Goal: Transaction & Acquisition: Purchase product/service

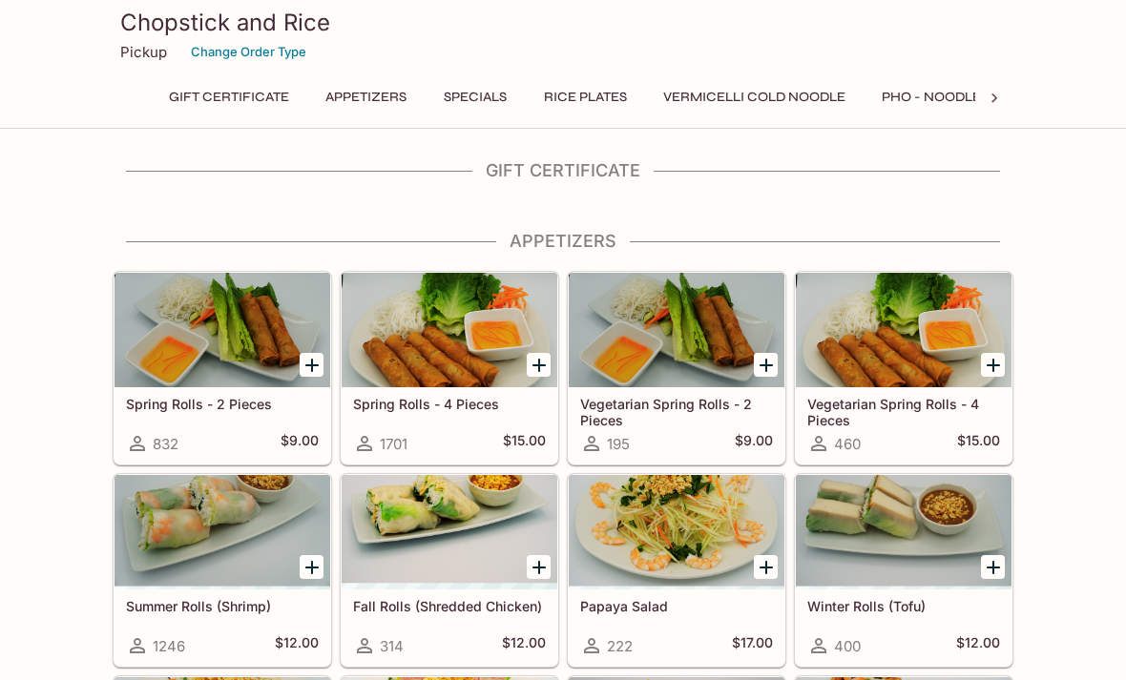
click at [535, 366] on icon "Add Spring Rolls - 4 Pieces" at bounding box center [538, 365] width 13 height 13
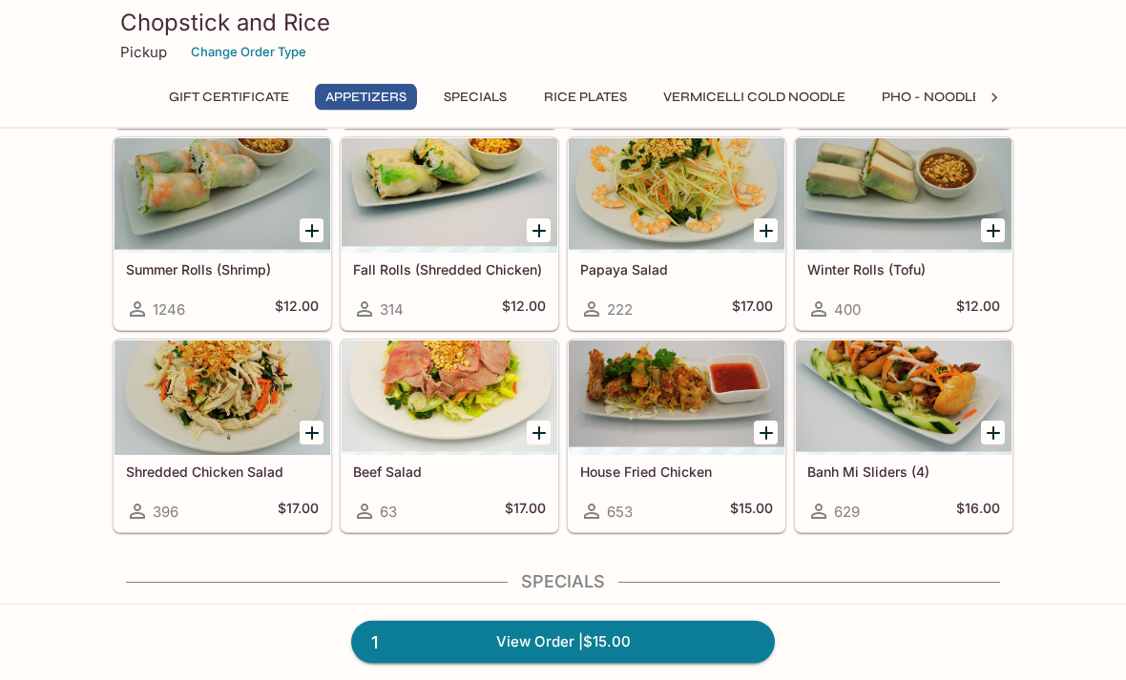
scroll to position [338, 0]
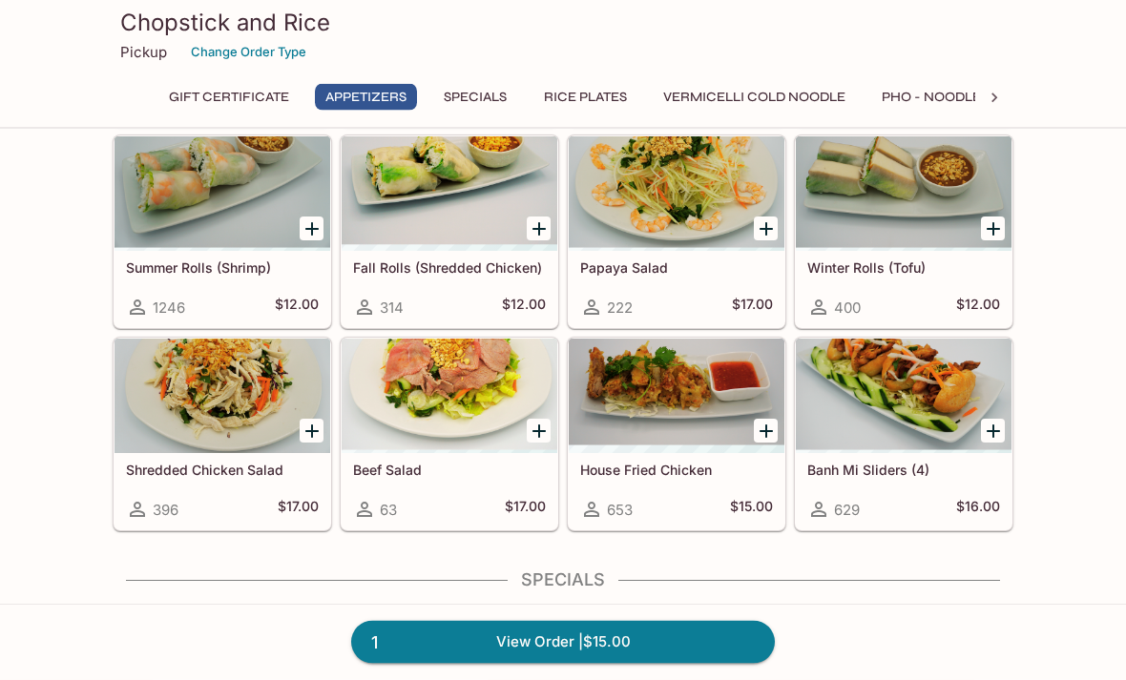
click at [764, 439] on icon "Add House Fried Chicken" at bounding box center [766, 432] width 23 height 23
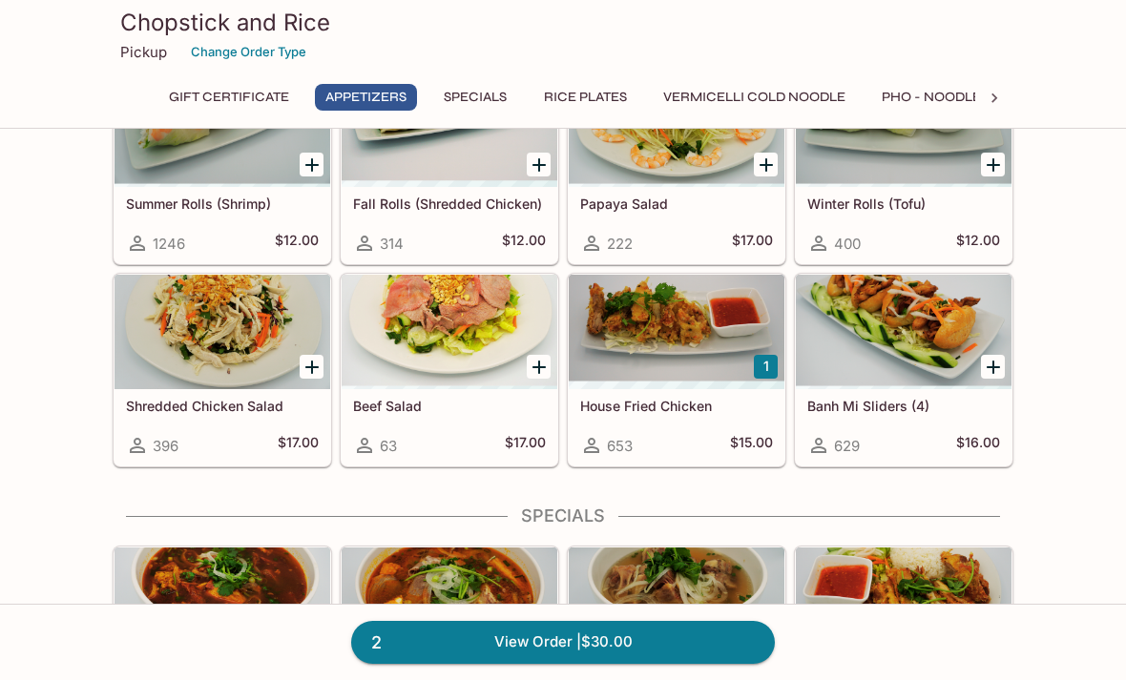
scroll to position [404, 0]
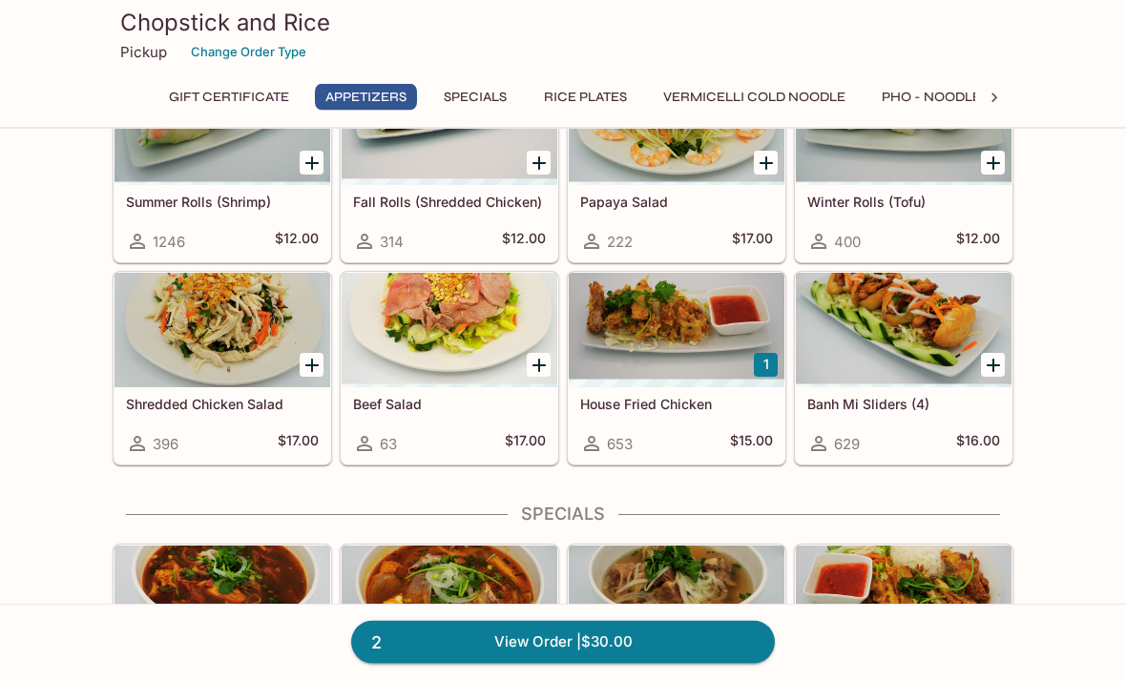
click at [992, 366] on icon "Add Banh Mi Sliders (4)" at bounding box center [993, 366] width 13 height 13
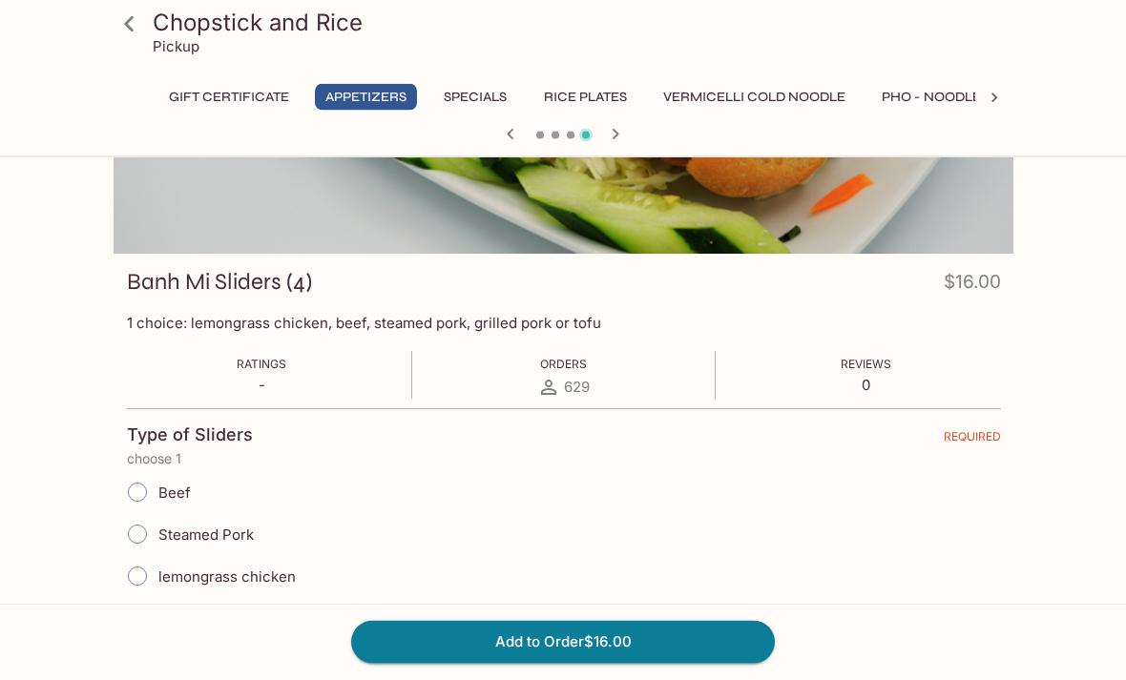
scroll to position [191, 0]
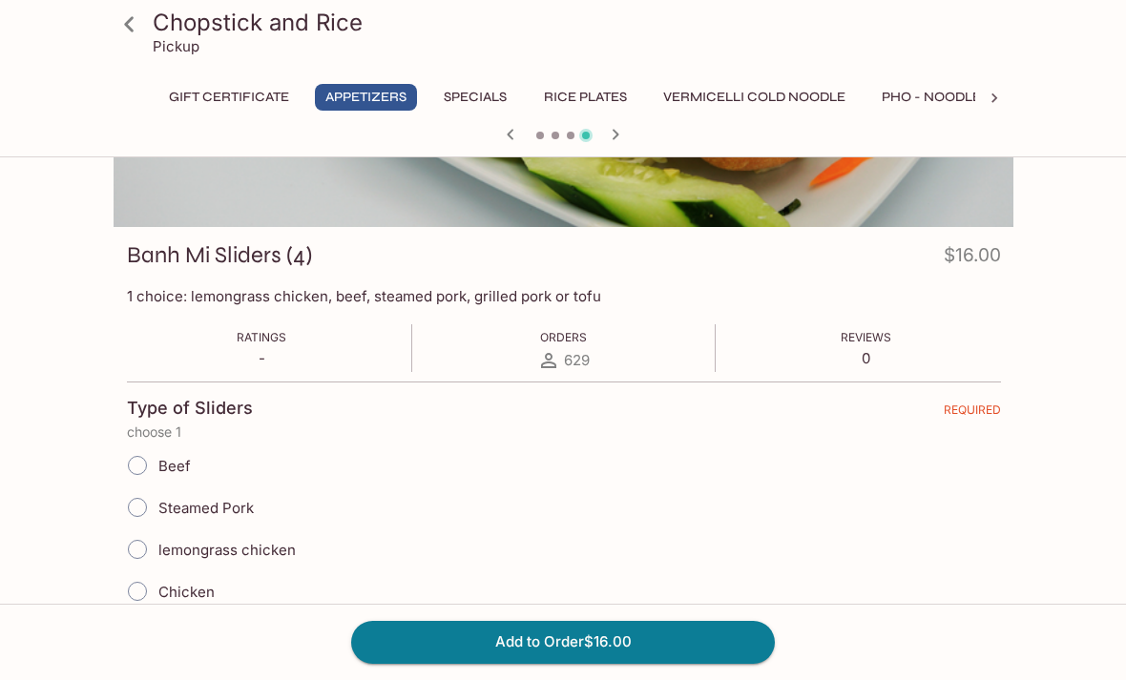
click at [141, 548] on input "lemongrass chicken" at bounding box center [137, 550] width 40 height 40
radio input "true"
click at [643, 663] on button "Add to Order $16.00" at bounding box center [563, 642] width 424 height 42
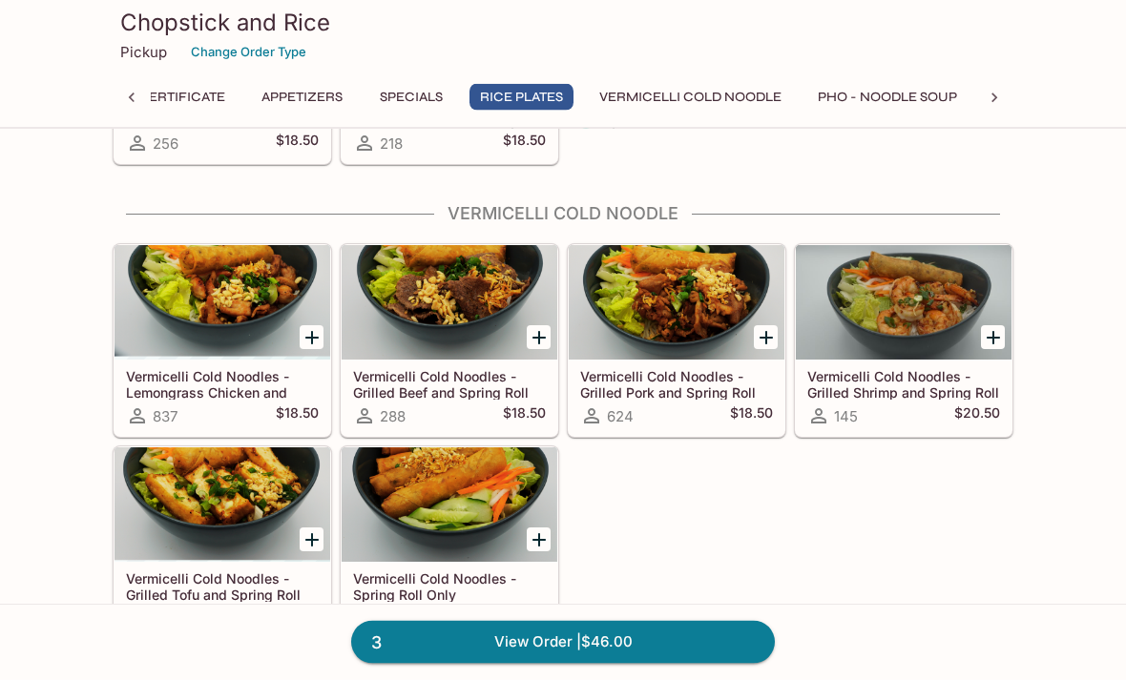
scroll to position [1655, 0]
click at [544, 543] on icon "Add Vermicelli Cold Noodles - Spring Roll Only" at bounding box center [539, 540] width 23 height 23
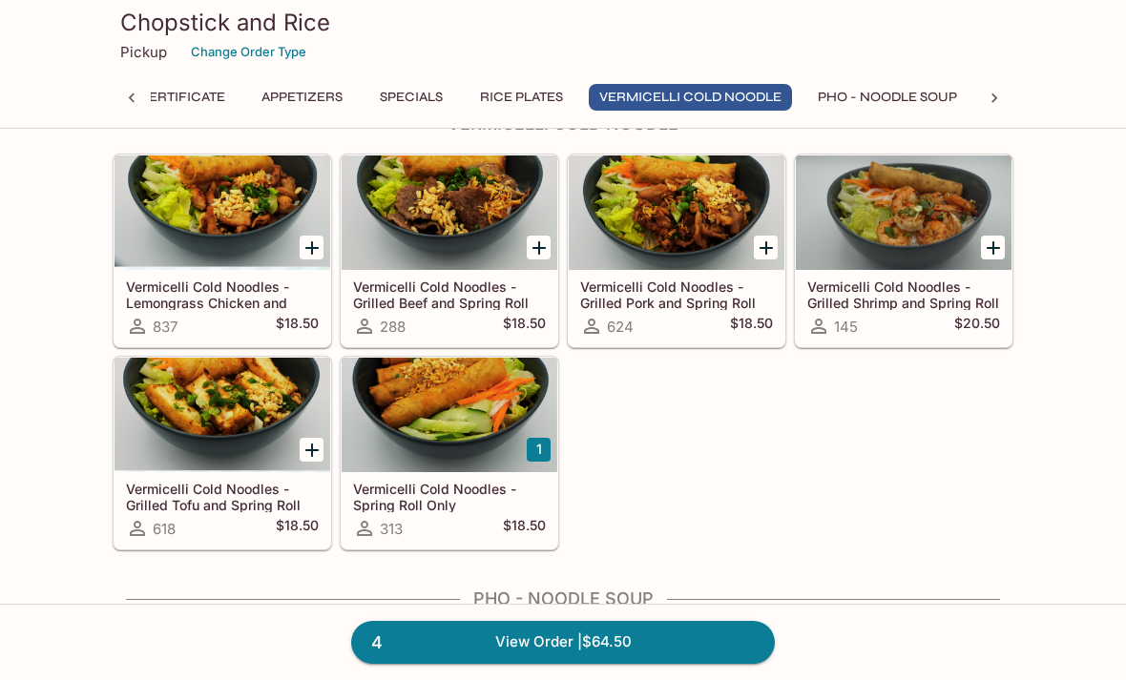
scroll to position [1732, 0]
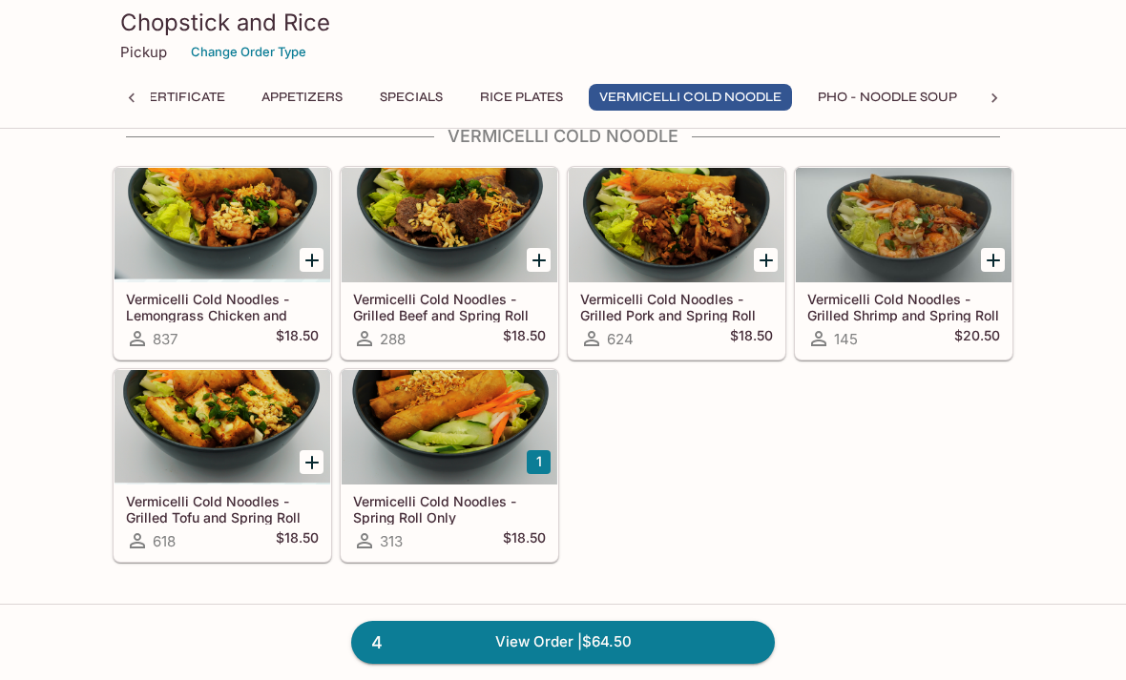
click at [540, 643] on link "4 View Order | $64.50" at bounding box center [563, 642] width 424 height 42
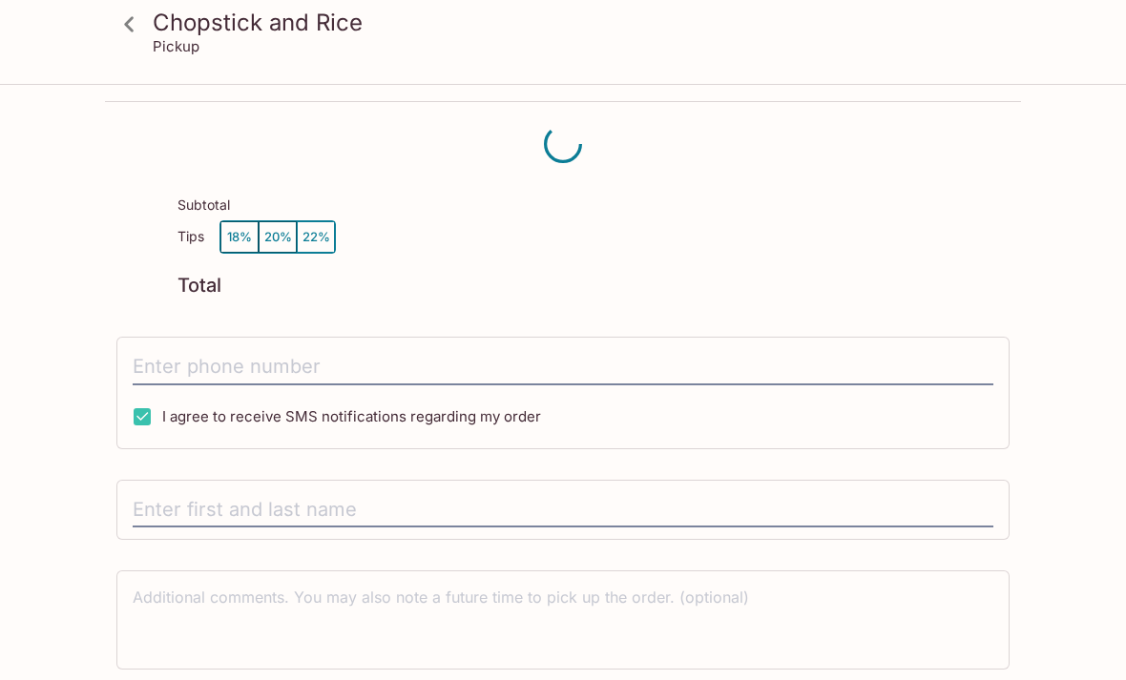
scroll to position [86, 0]
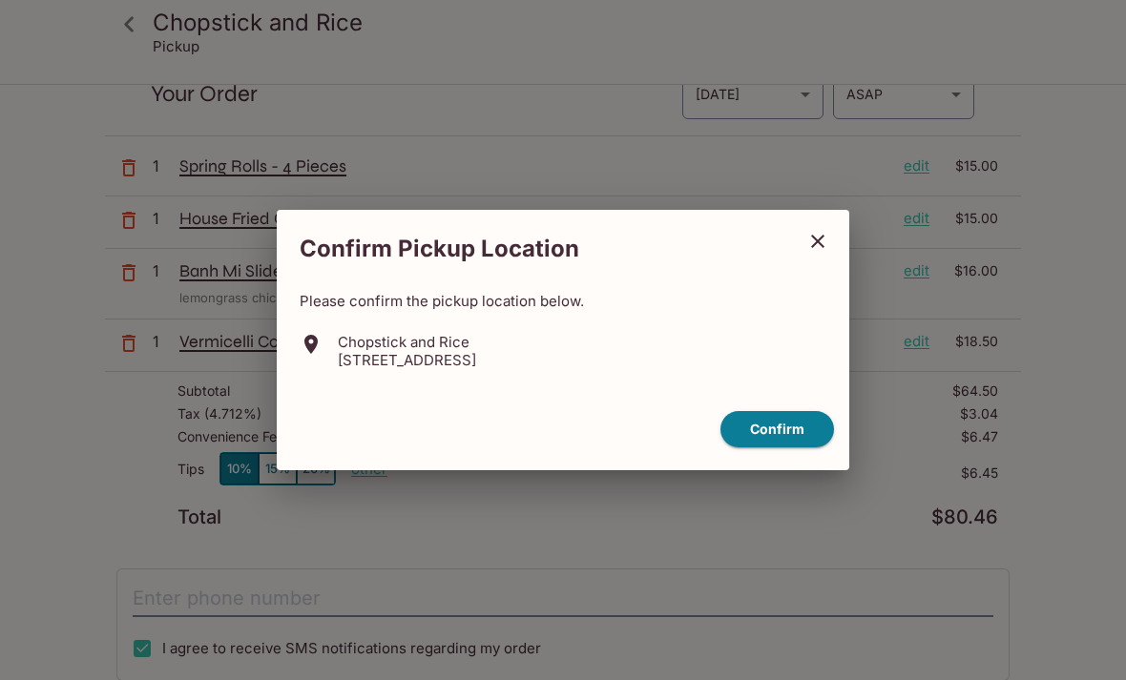
click at [825, 249] on icon "close" at bounding box center [817, 241] width 23 height 23
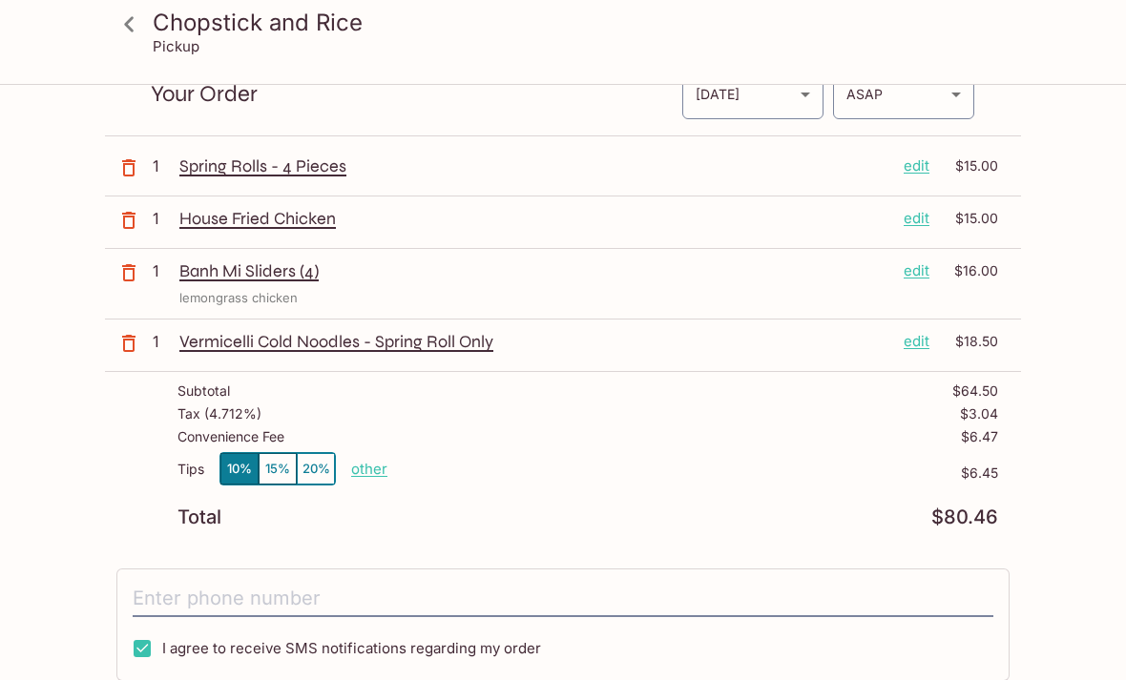
click at [129, 179] on icon "button" at bounding box center [128, 167] width 23 height 23
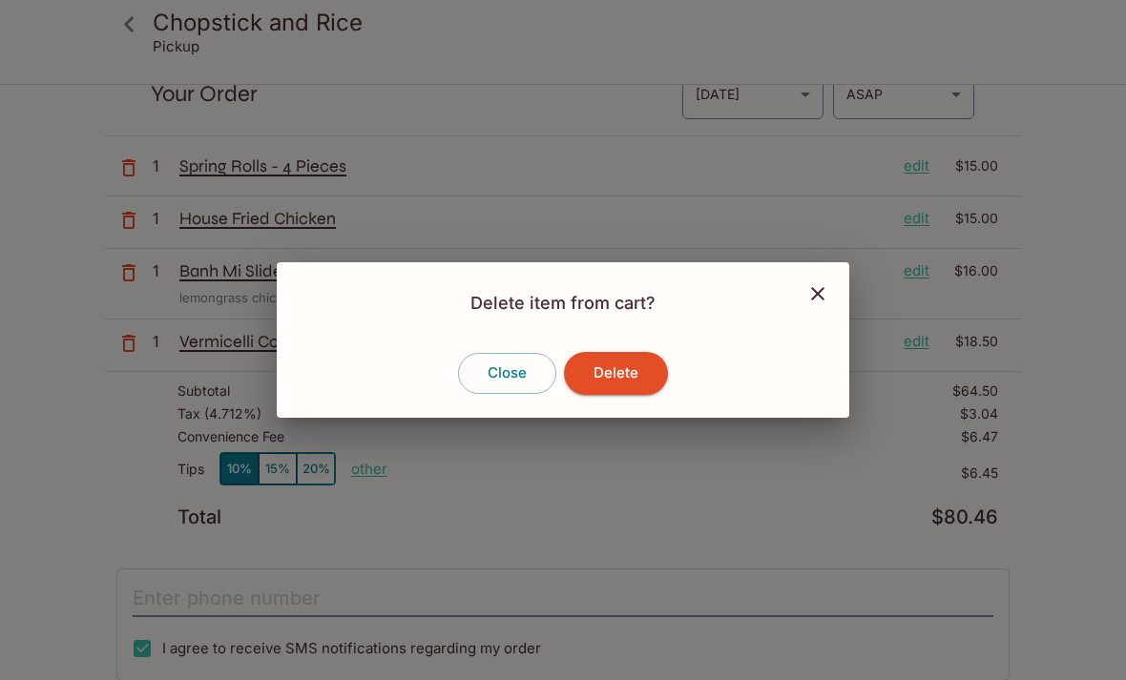
click at [614, 379] on button "Delete" at bounding box center [616, 373] width 104 height 42
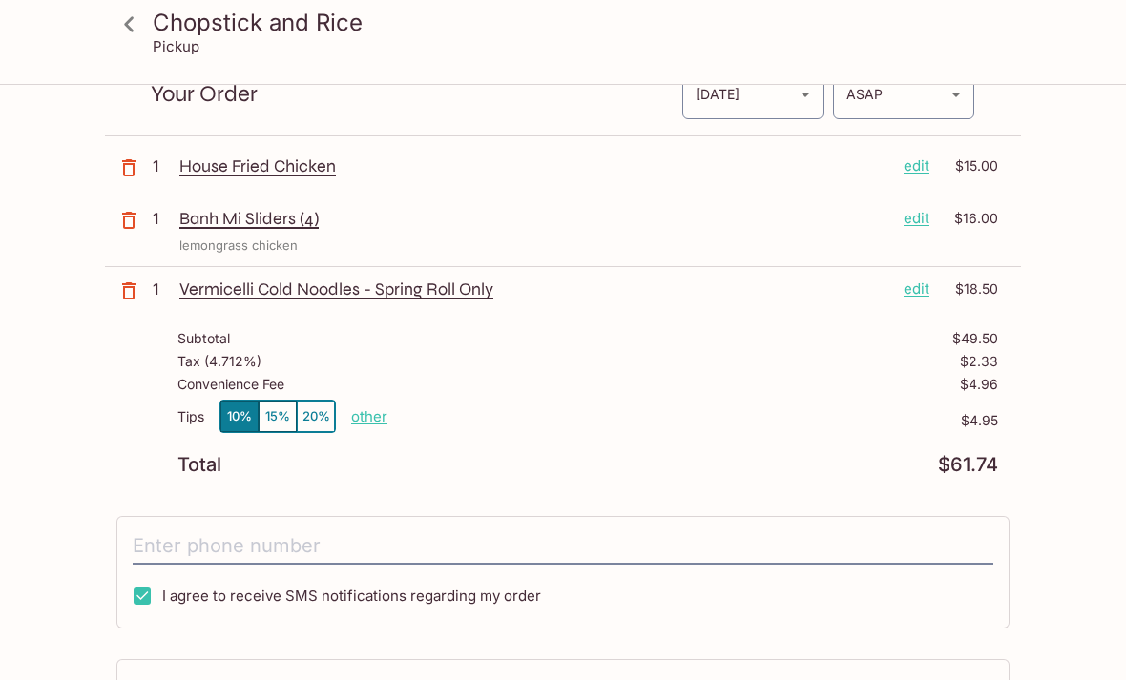
click at [311, 534] on input "tel" at bounding box center [563, 547] width 861 height 36
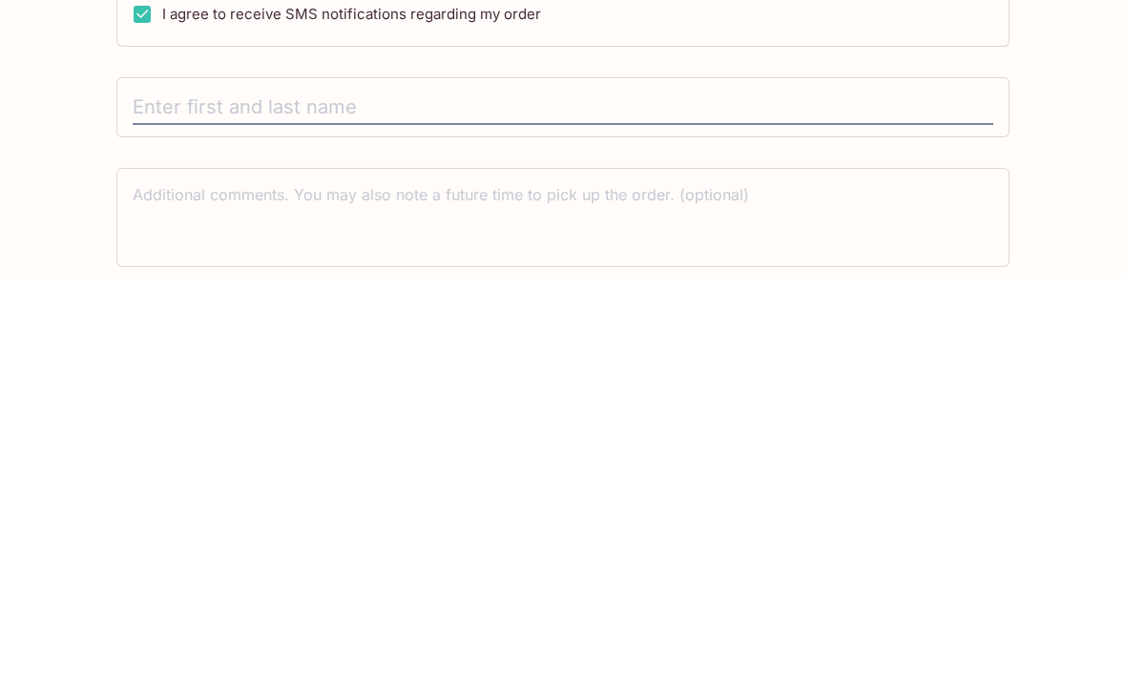
scroll to position [290, 0]
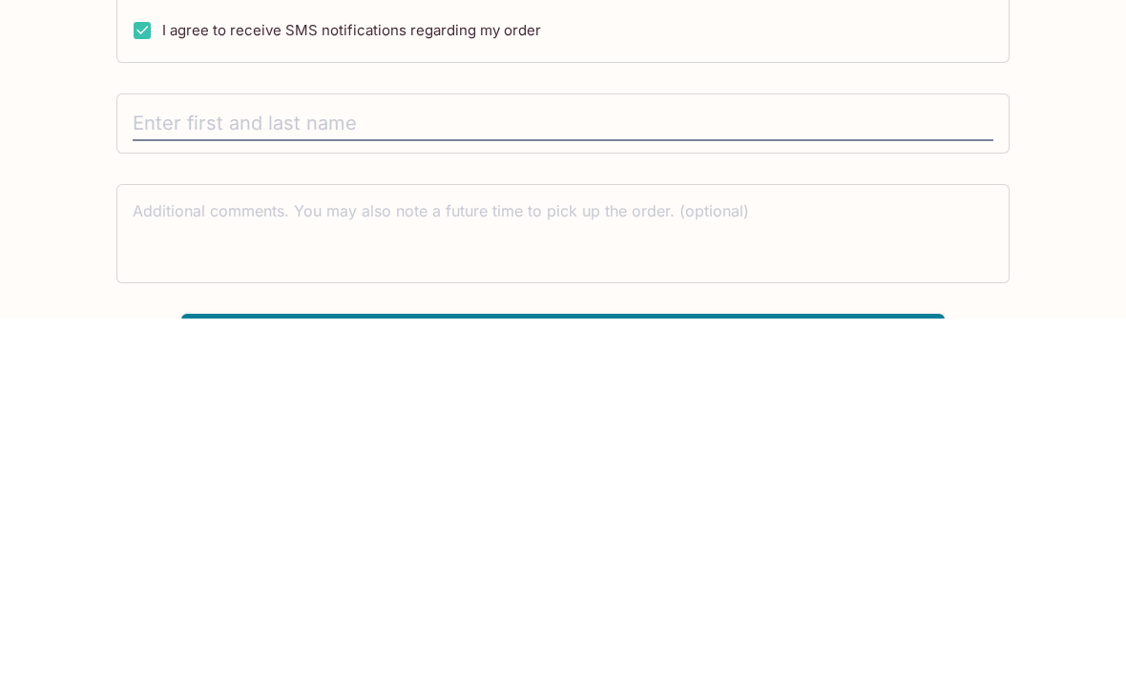
type input "[PHONE_NUMBER]"
click at [142, 373] on input "I agree to receive SMS notifications regarding my order" at bounding box center [142, 392] width 38 height 38
checkbox input "false"
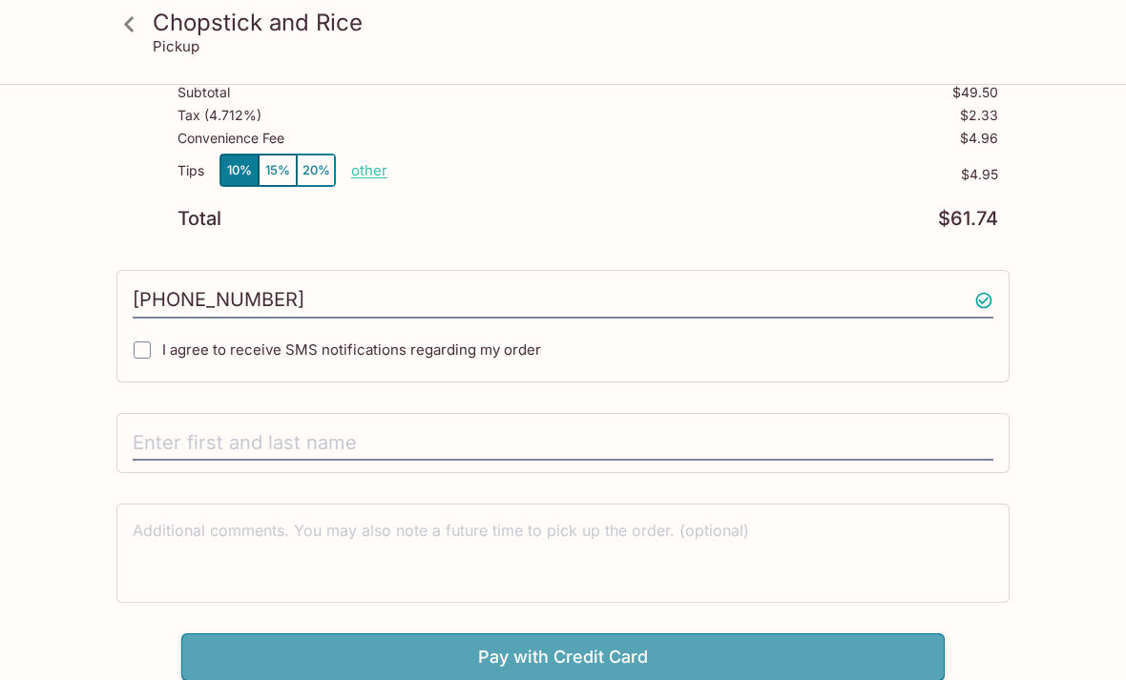
click at [581, 648] on button "Pay with Credit Card" at bounding box center [562, 658] width 763 height 48
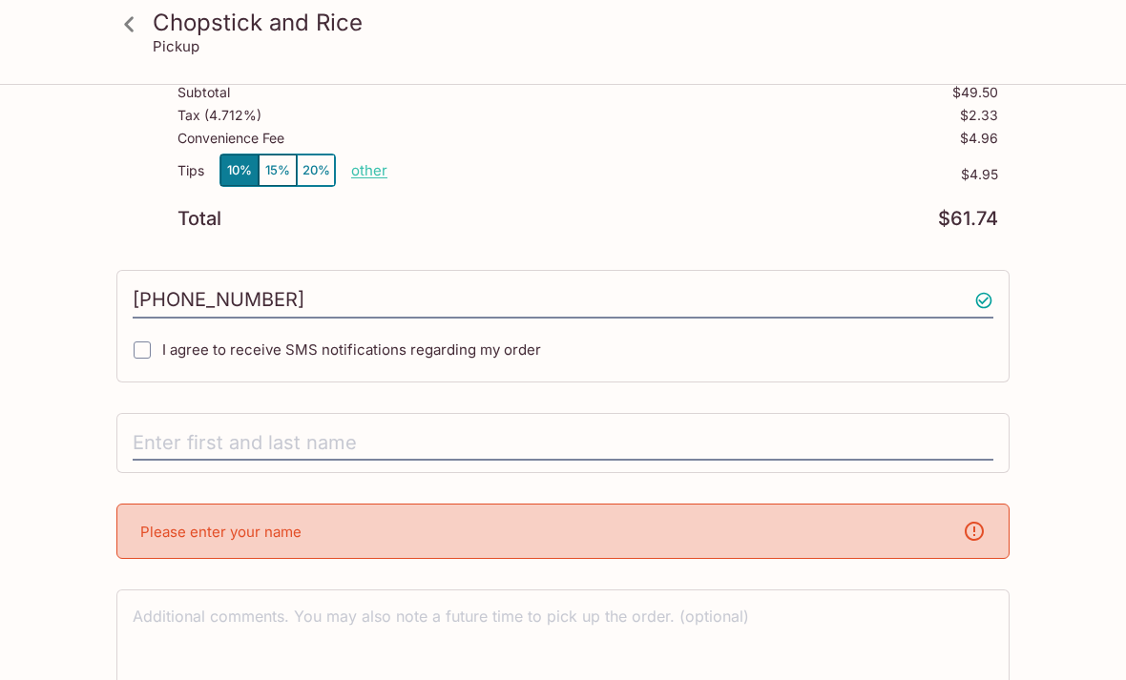
click at [482, 429] on input "text" at bounding box center [563, 444] width 861 height 36
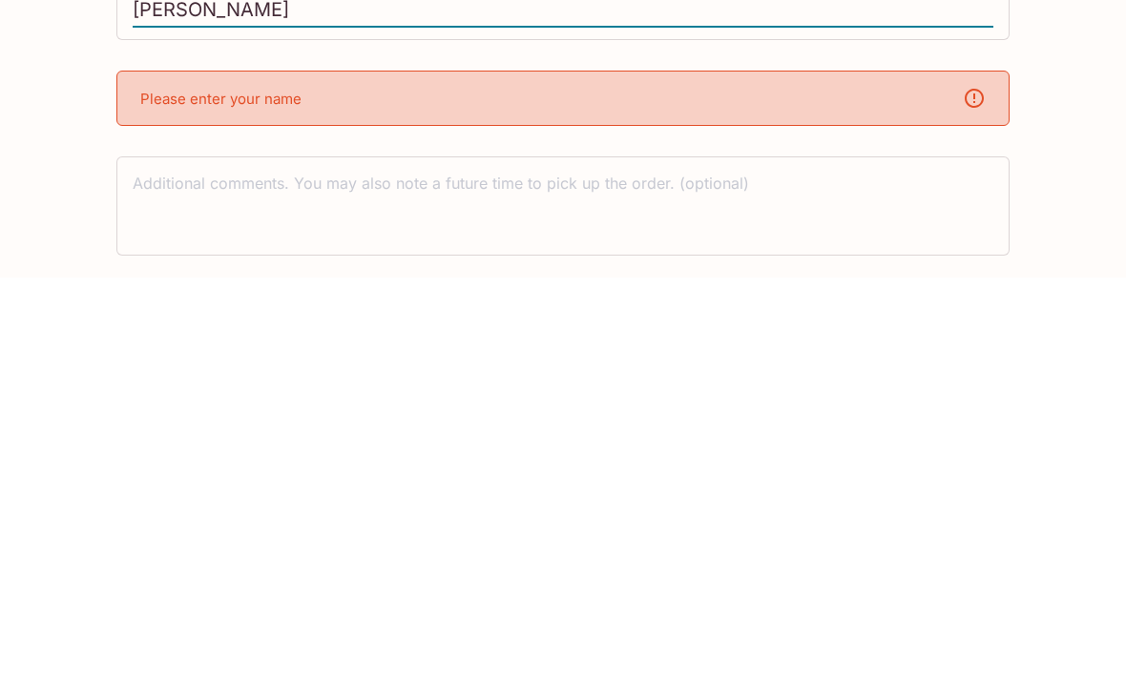
scroll to position [364, 0]
type input "[PERSON_NAME]"
click at [456, 298] on div "Chopstick and Rice [STREET_ADDRESS] Your Order Pickup Day [DATE] [DATE] Pickup …" at bounding box center [563, 228] width 916 height 1013
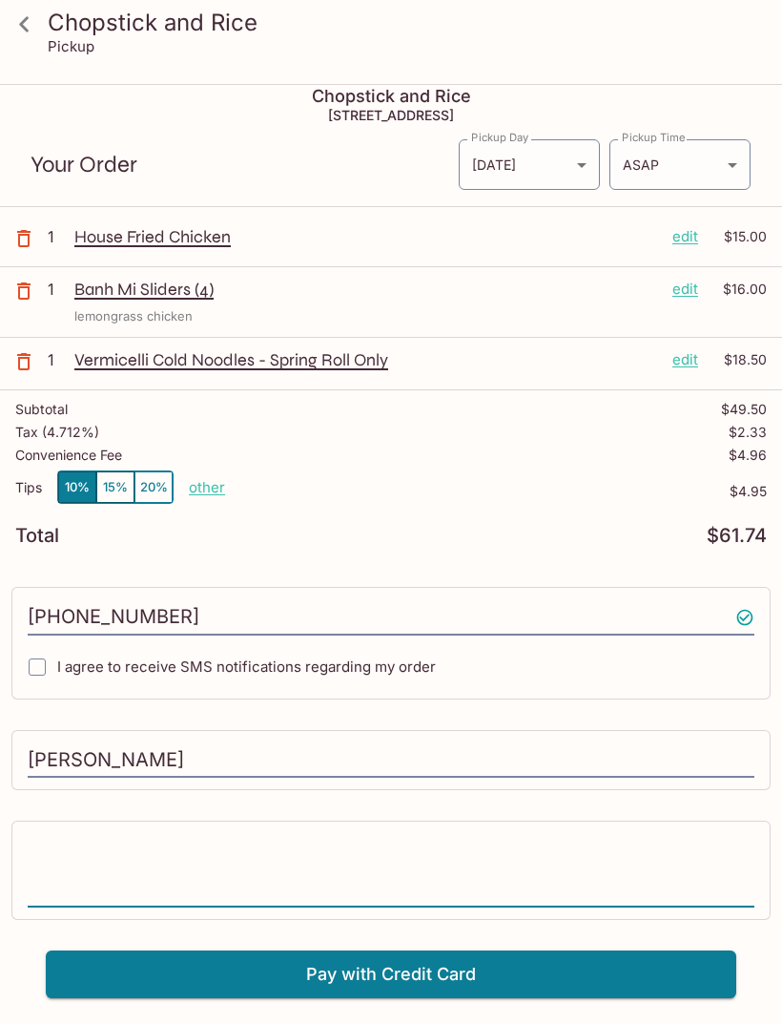
scroll to position [0, 0]
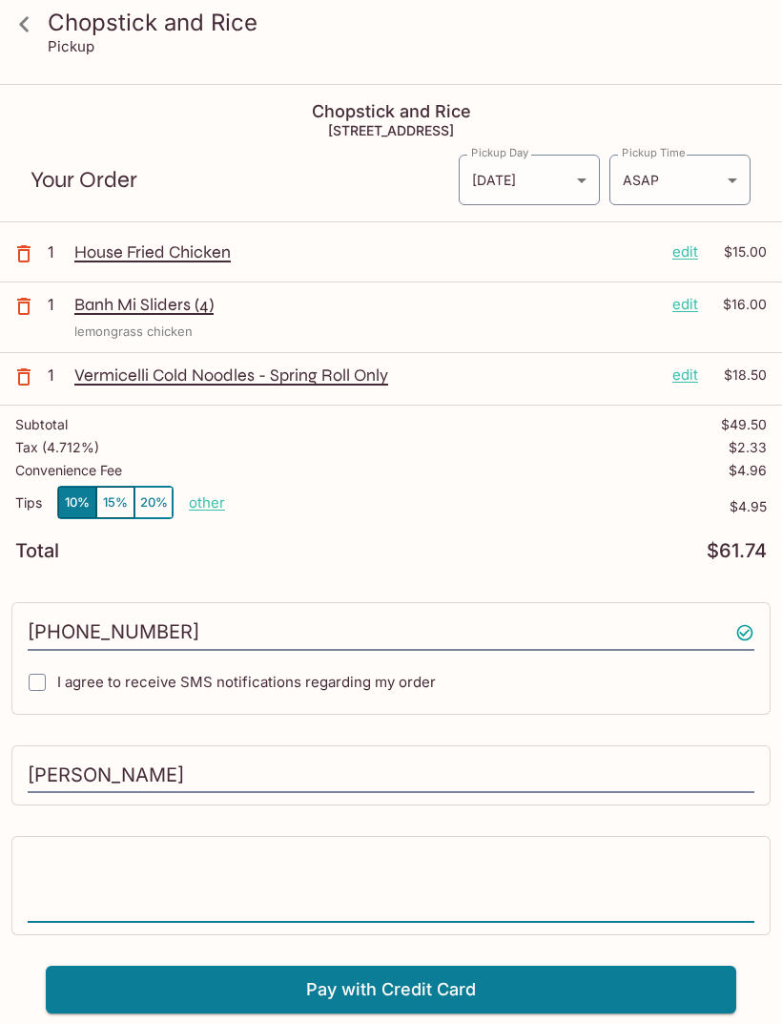
click at [739, 181] on body "Chopstick and Rice Pickup Chopstick and Rice [STREET_ADDRESS] Your Order Pickup…" at bounding box center [391, 598] width 782 height 1024
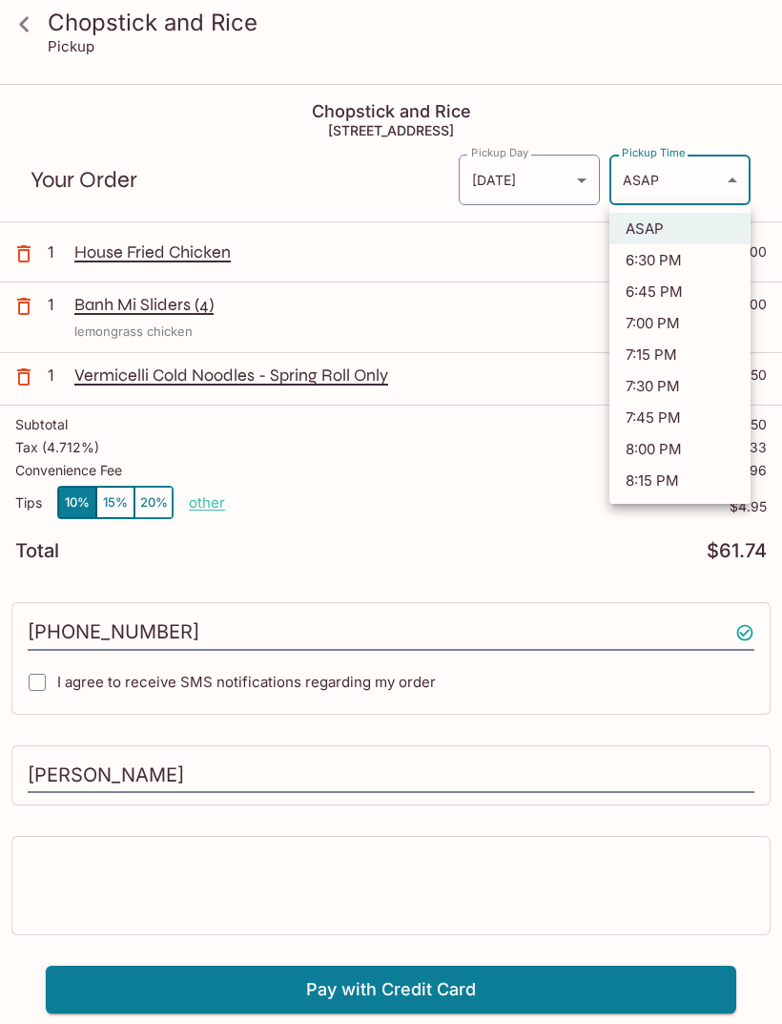
click at [661, 353] on li "7:15 PM" at bounding box center [680, 354] width 141 height 31
type input "[DATE]T05:15:15.683417Z"
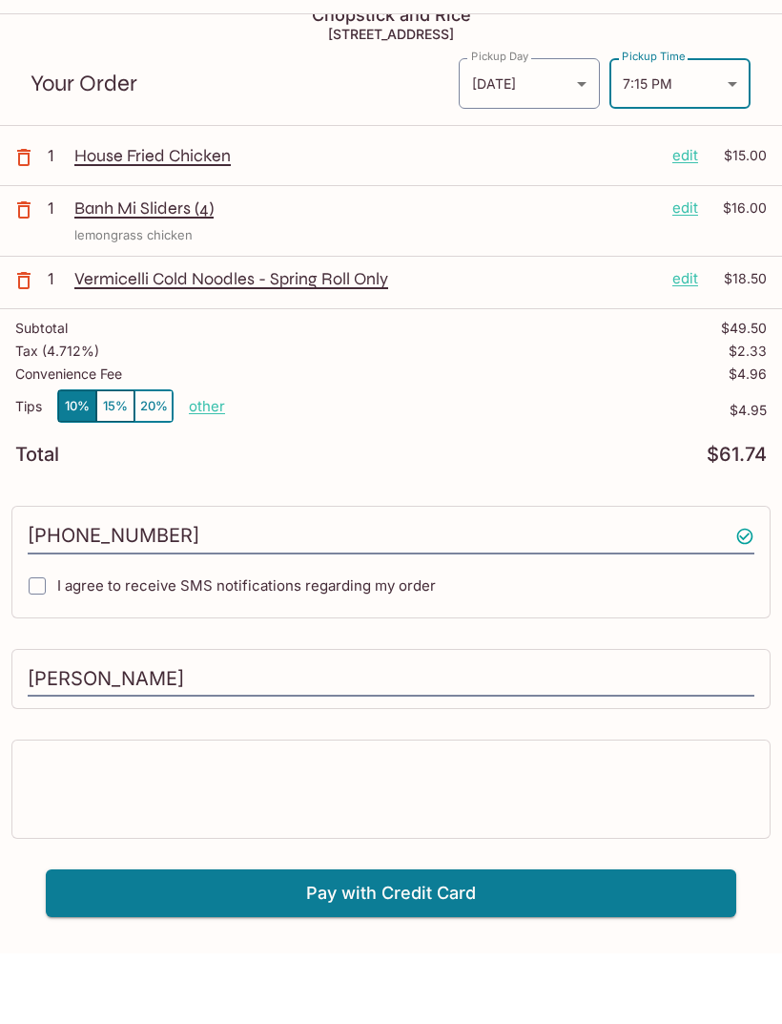
scroll to position [25, 0]
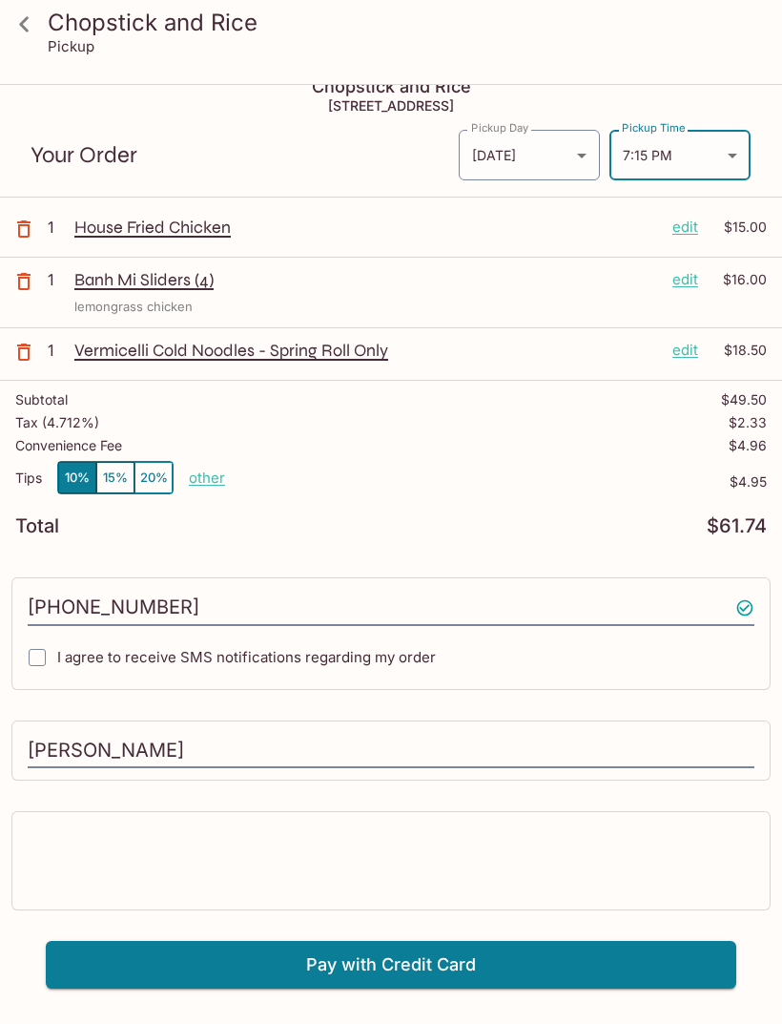
click at [479, 679] on button "Pay with Credit Card" at bounding box center [391, 965] width 691 height 48
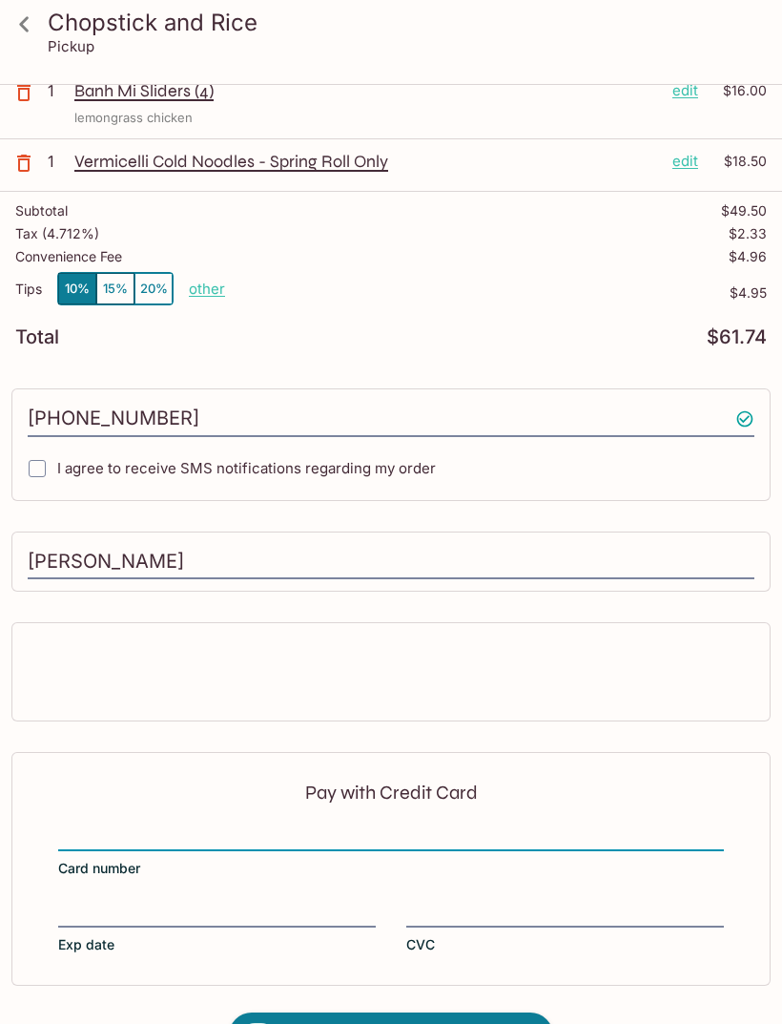
scroll to position [275, 0]
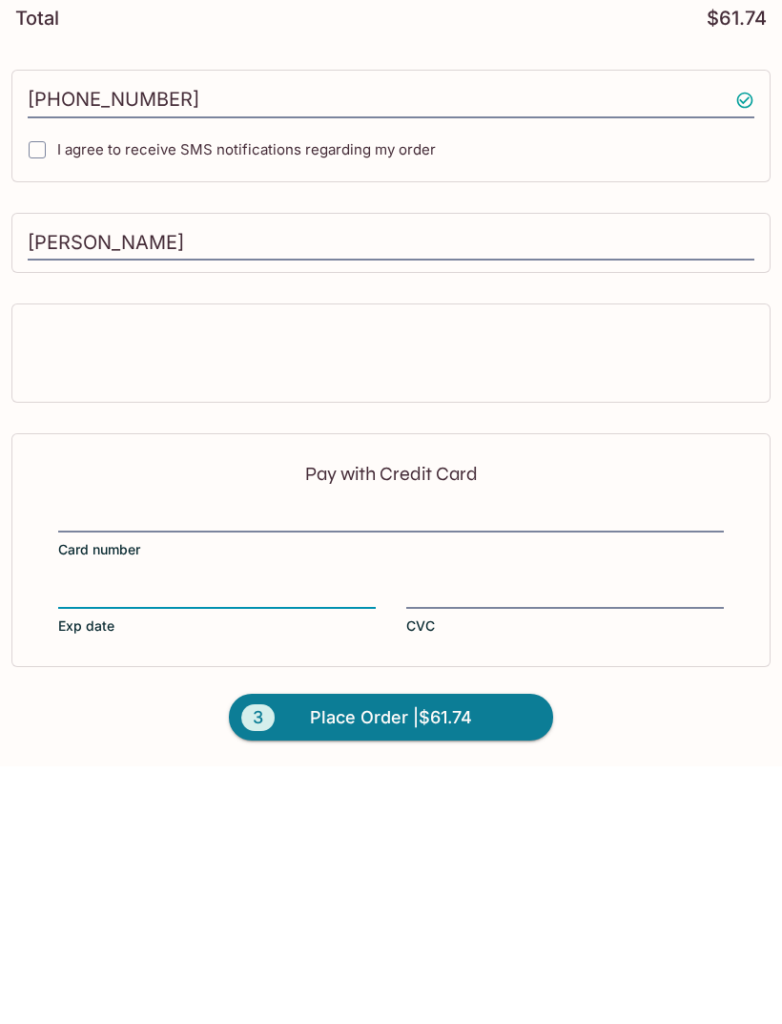
click at [505, 679] on label "Card number" at bounding box center [391, 789] width 666 height 53
click at [505, 679] on input "Card number" at bounding box center [391, 764] width 666 height 1
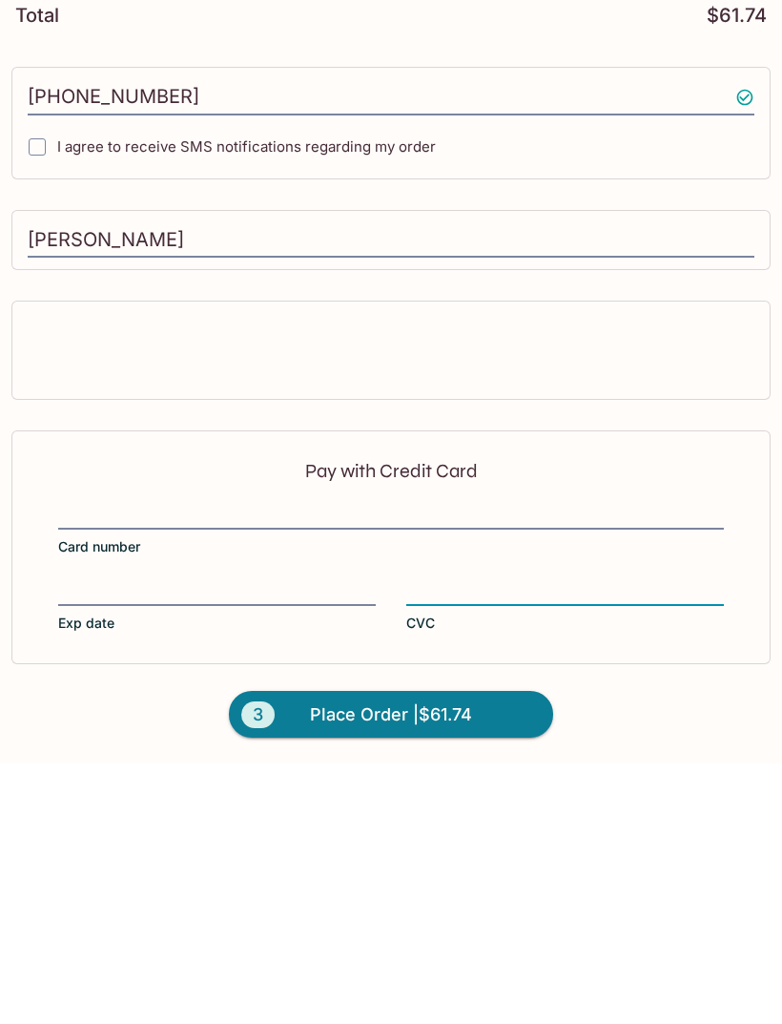
click at [428, 679] on span "Place Order | $61.74" at bounding box center [391, 975] width 162 height 31
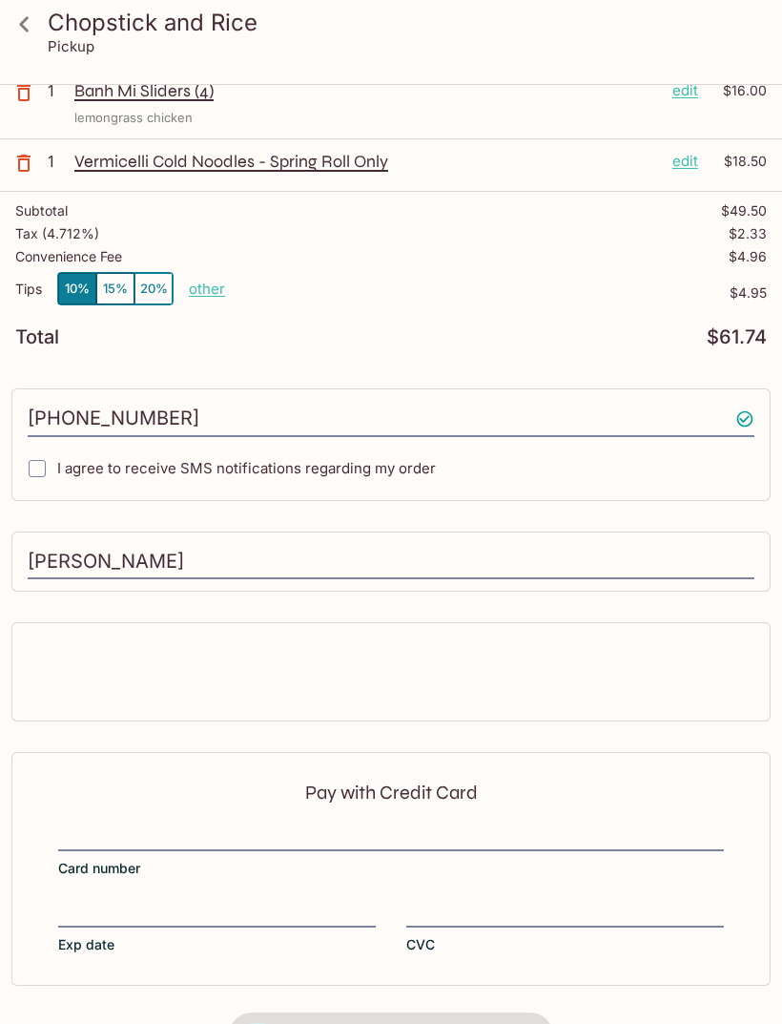
scroll to position [25, 0]
